Goal: Check status: Check status

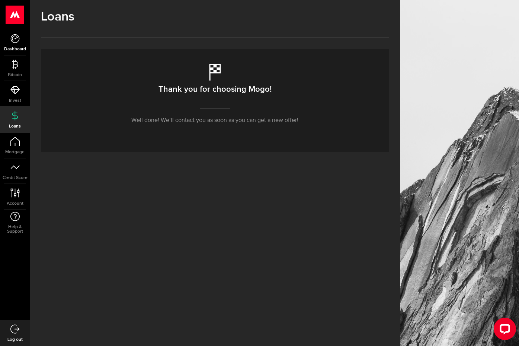
click at [15, 38] on use at bounding box center [14, 38] width 9 height 9
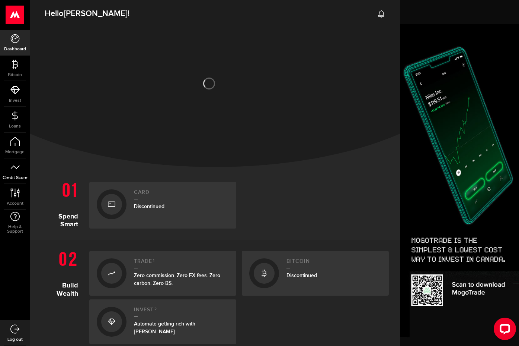
click at [15, 174] on link "Credit Score" at bounding box center [15, 170] width 30 height 25
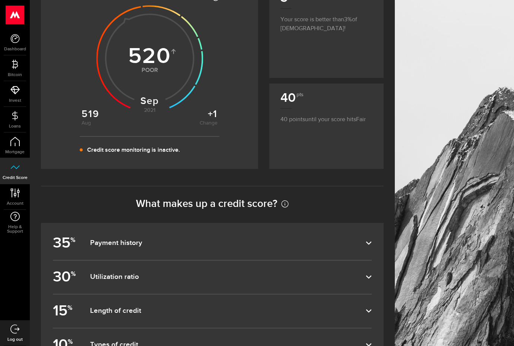
scroll to position [178, 0]
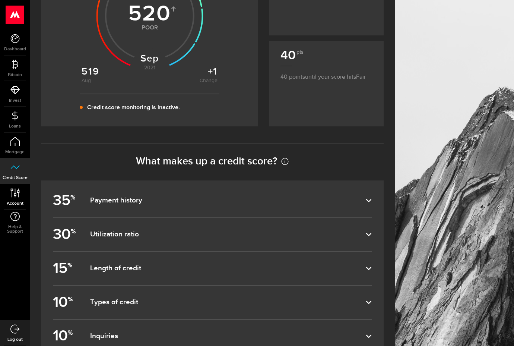
click at [21, 198] on link "Account Compte" at bounding box center [15, 196] width 30 height 25
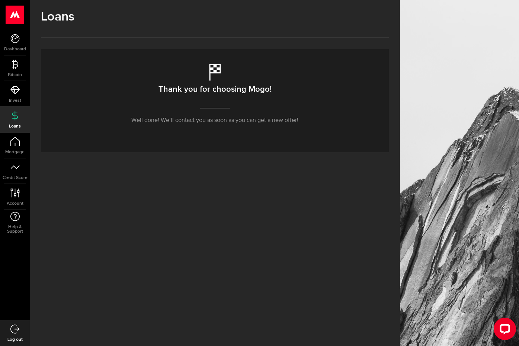
click at [229, 139] on div "Thank you for choosing Mogo! Well done! We’ll contact you as soon as you can ge…" at bounding box center [215, 100] width 348 height 103
click at [232, 124] on p "Well done! We’ll contact you as soon as you can get a new offer!" at bounding box center [214, 120] width 167 height 9
